Goal: Transaction & Acquisition: Purchase product/service

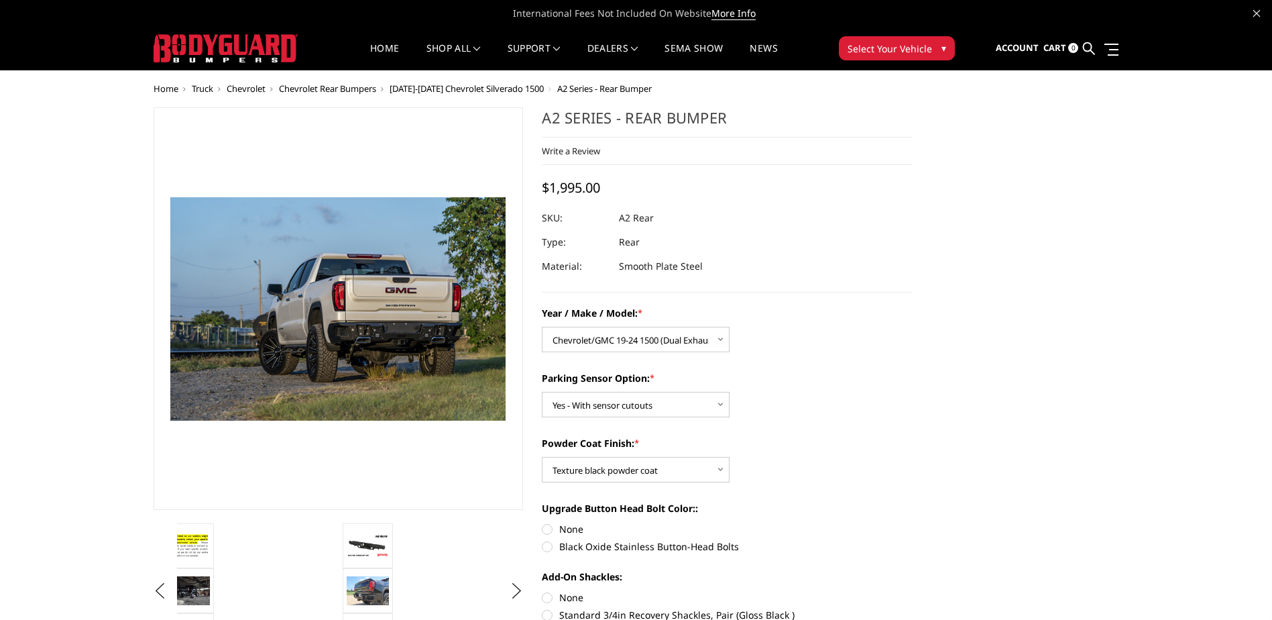
select select "1605"
select select "564"
select select "549"
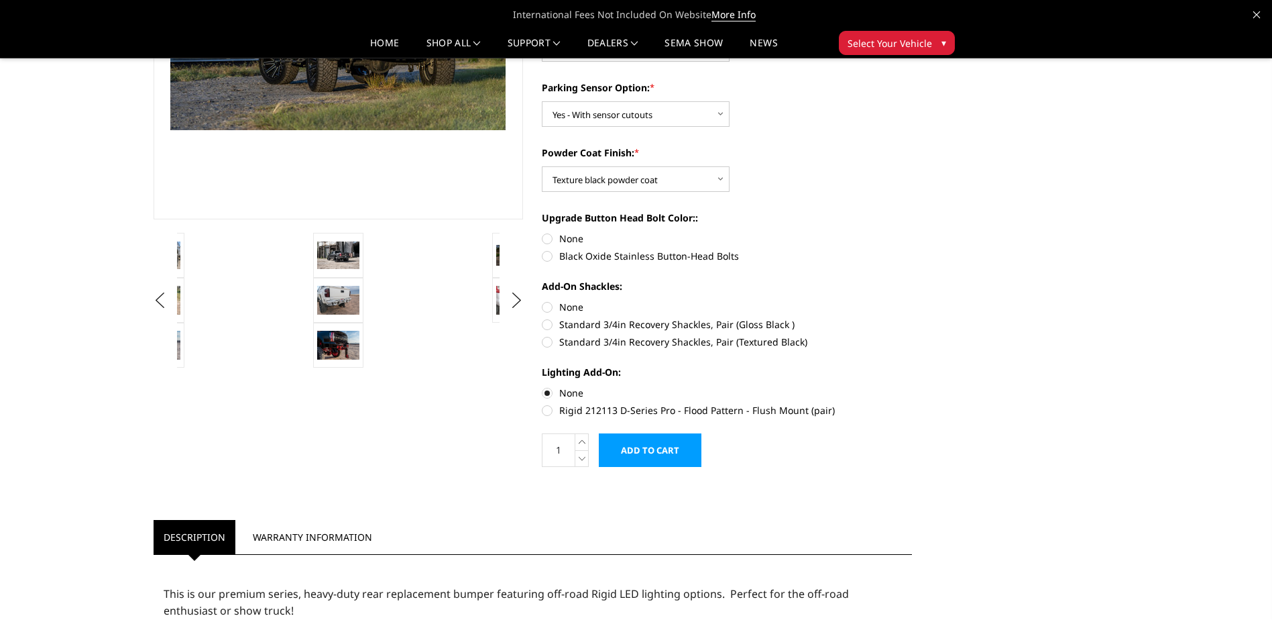
scroll to position [268, 0]
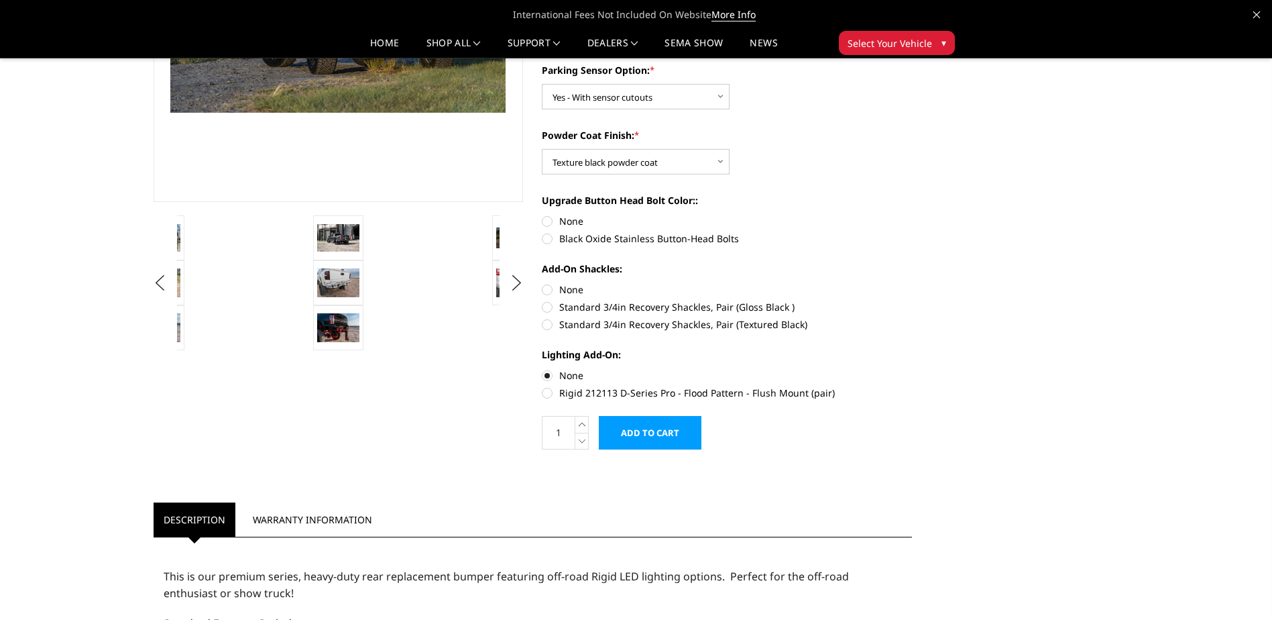
click at [548, 326] on label "Standard 3/4in Recovery Shackles, Pair (Textured Black)" at bounding box center [727, 324] width 370 height 14
click at [912, 300] on input "Standard 3/4in Recovery Shackles, Pair (Textured Black)" at bounding box center [912, 300] width 1 height 1
radio input "true"
click at [551, 394] on label "Rigid 212113 D-Series Pro - Flood Pattern - Flush Mount (pair)" at bounding box center [727, 393] width 370 height 14
click at [912, 369] on input "Rigid 212113 D-Series Pro - Flood Pattern - Flush Mount (pair)" at bounding box center [912, 368] width 1 height 1
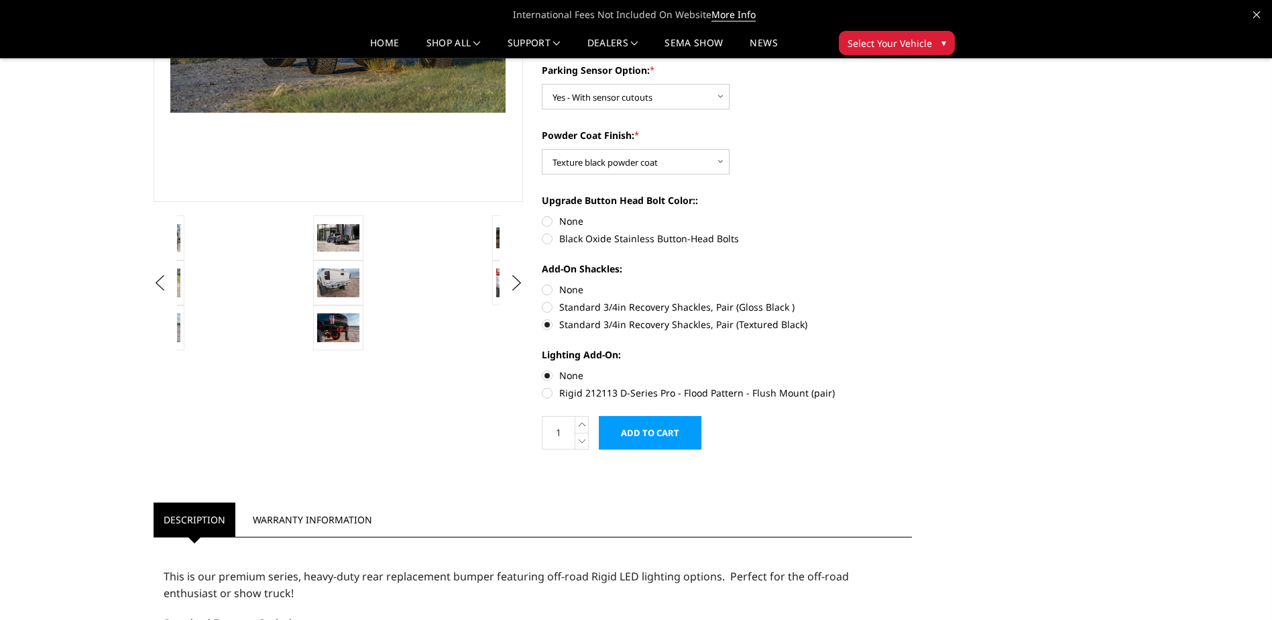
radio input "true"
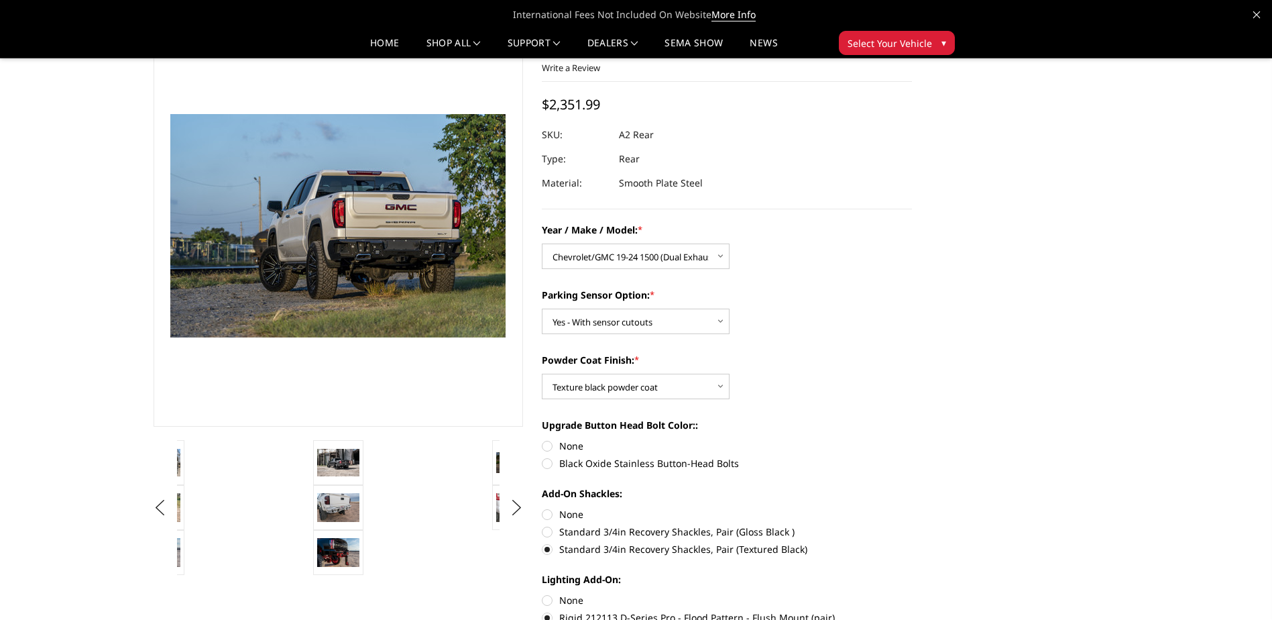
scroll to position [134, 0]
